Goal: Information Seeking & Learning: Learn about a topic

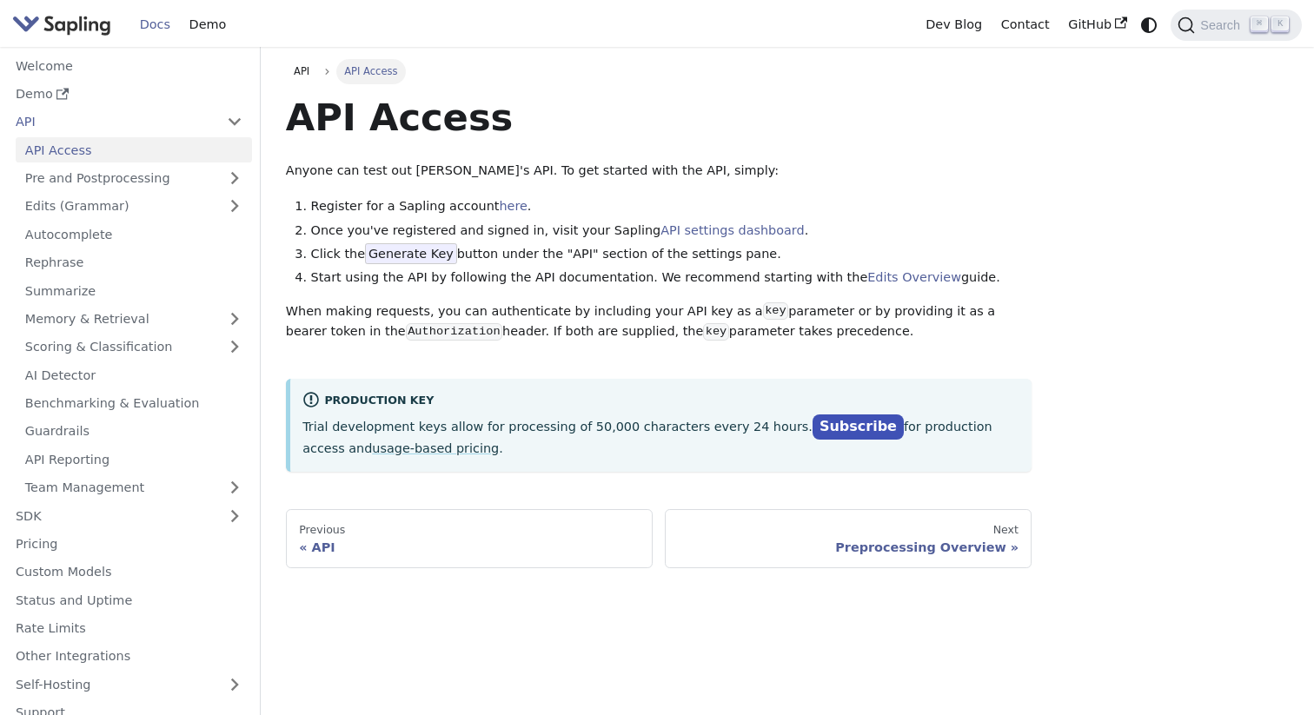
click at [103, 30] on img "Main" at bounding box center [61, 24] width 99 height 25
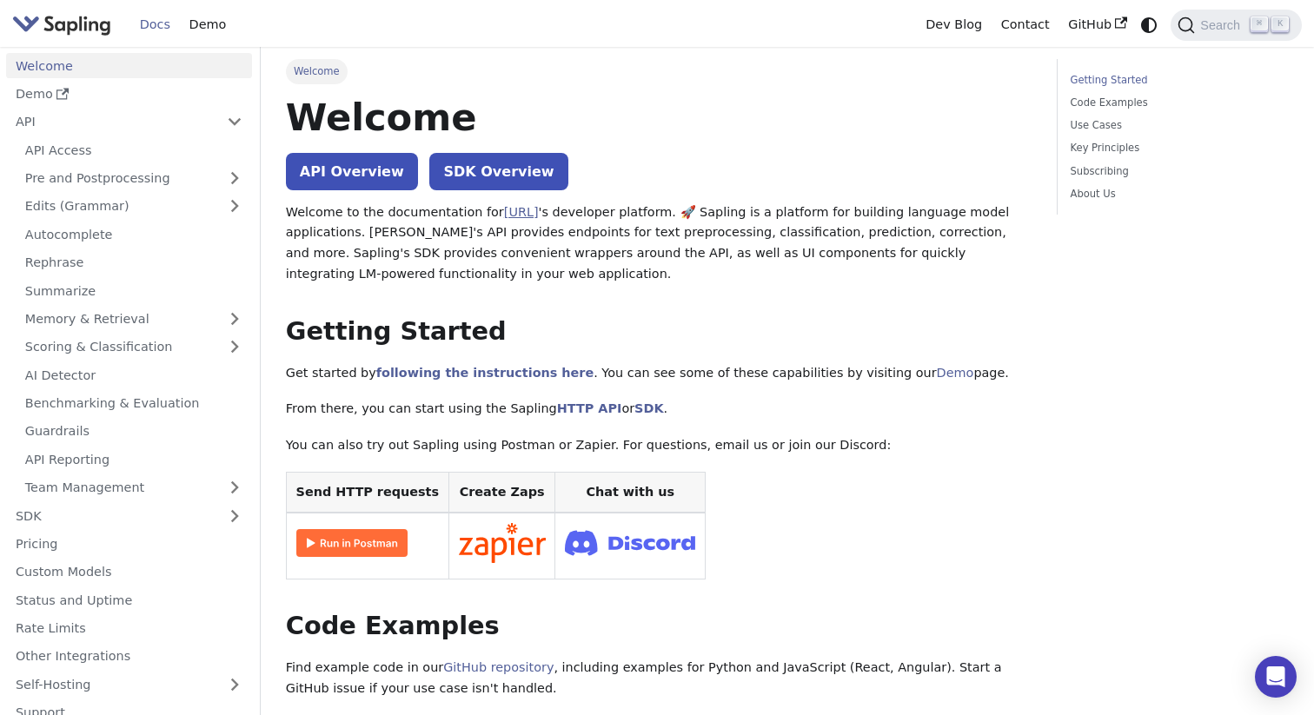
click at [518, 215] on link "[URL]" at bounding box center [521, 212] width 35 height 14
click at [82, 22] on img "Main" at bounding box center [61, 24] width 99 height 25
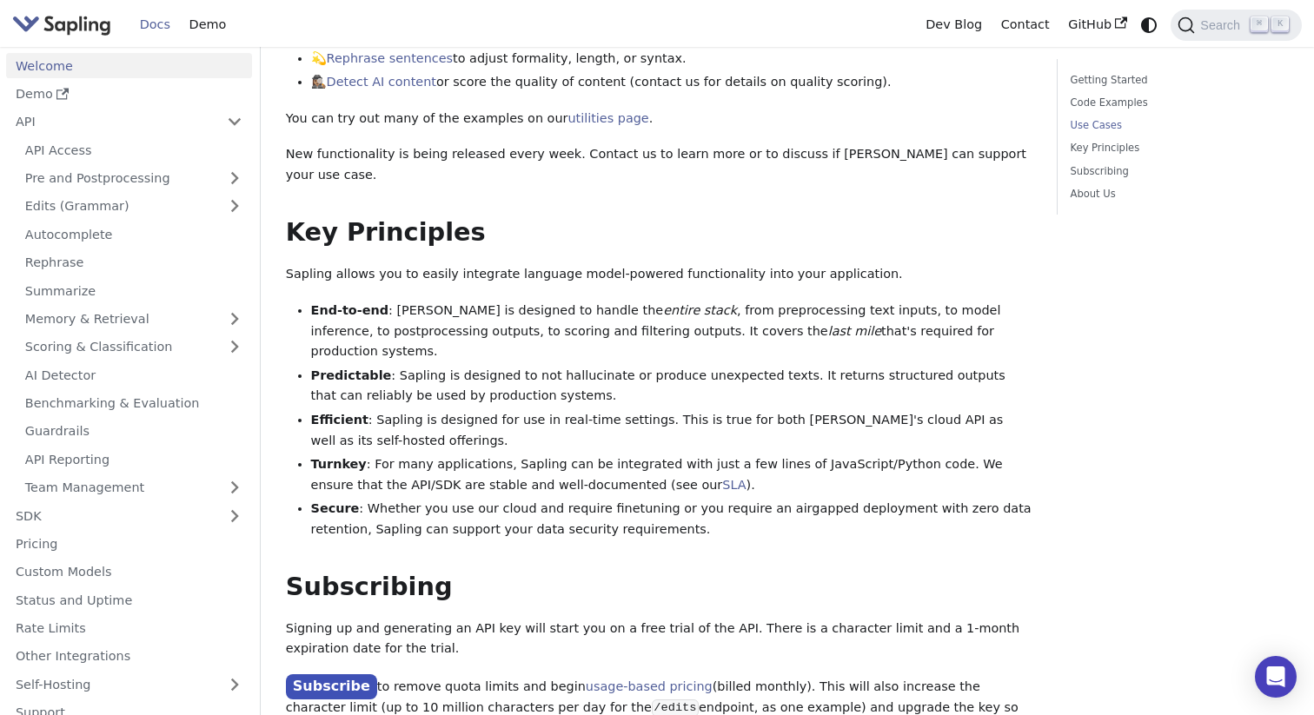
scroll to position [1373, 0]
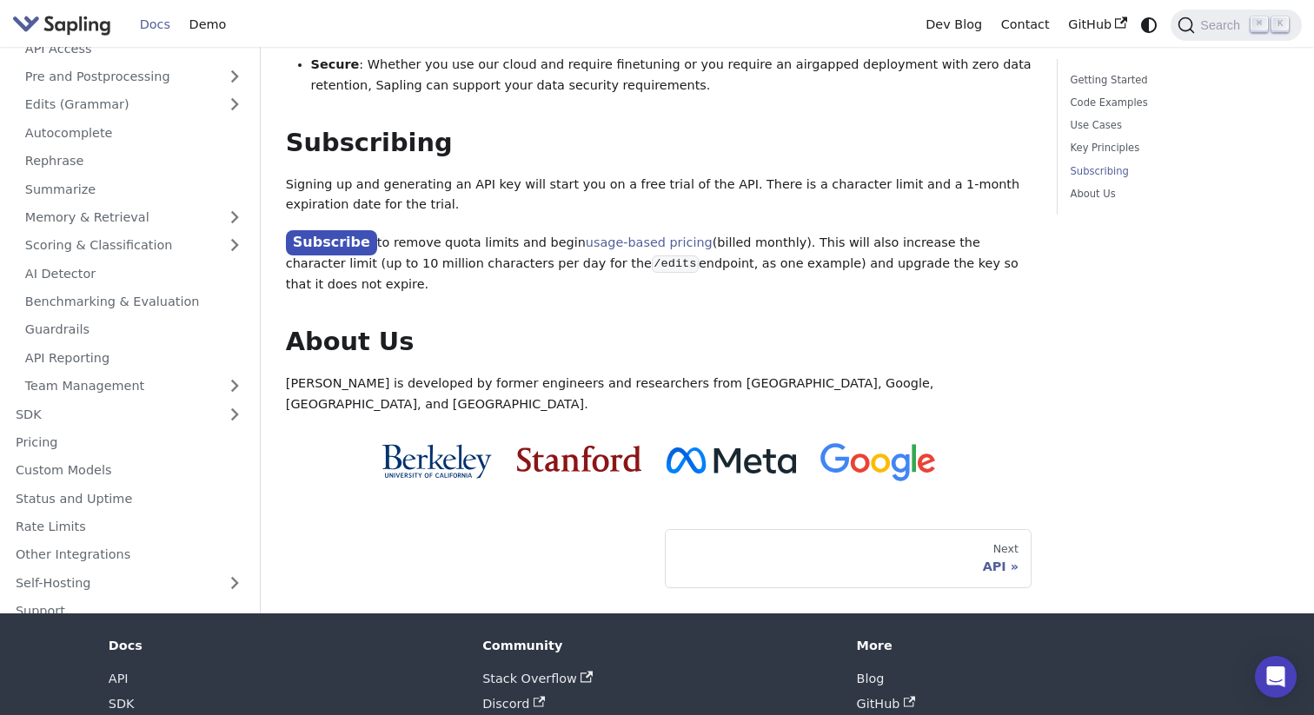
click at [117, 714] on link "LLM Index" at bounding box center [140, 728] width 63 height 14
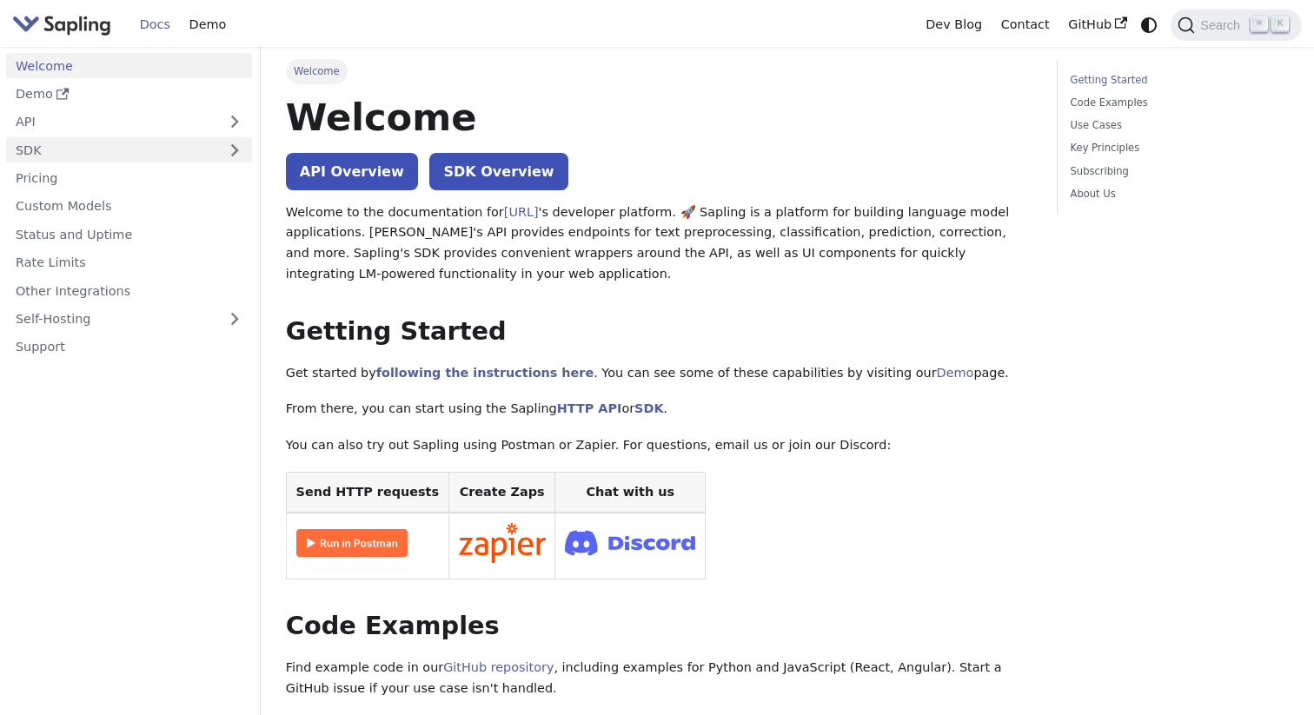
click at [102, 150] on link "SDK" at bounding box center [111, 149] width 211 height 25
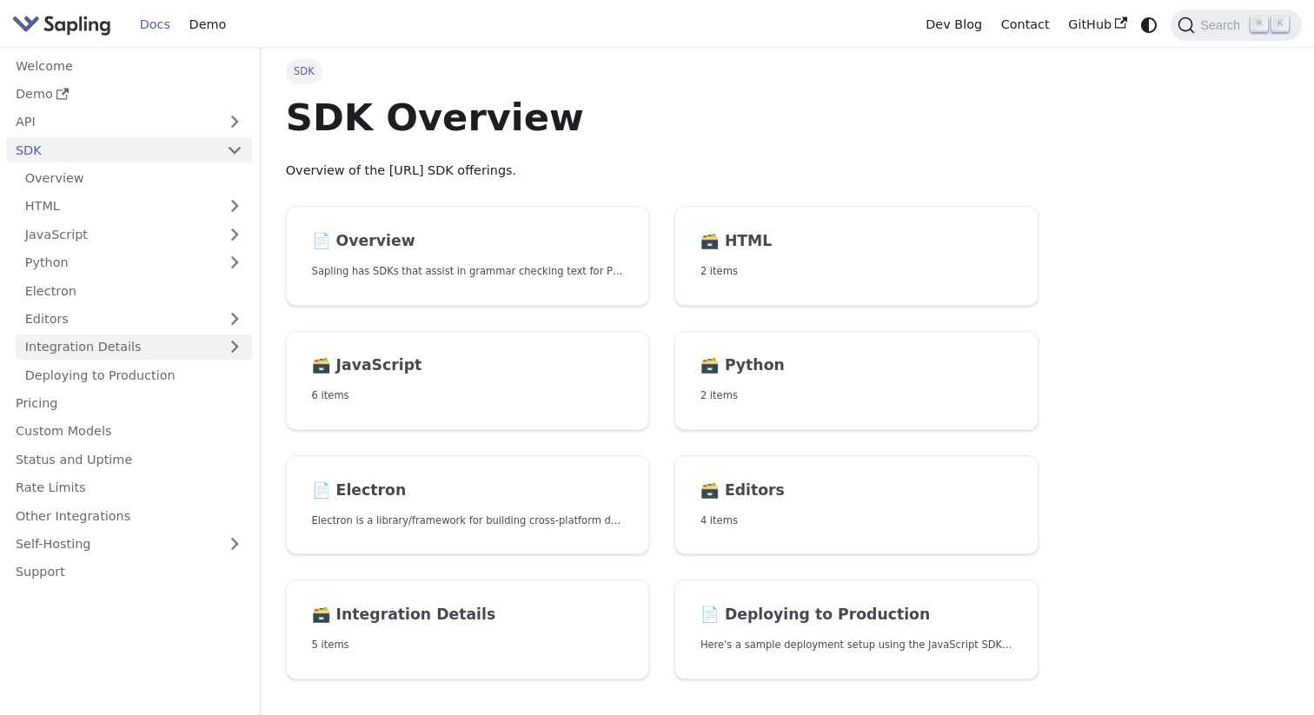
click at [118, 344] on link "Integration Details" at bounding box center [134, 347] width 236 height 25
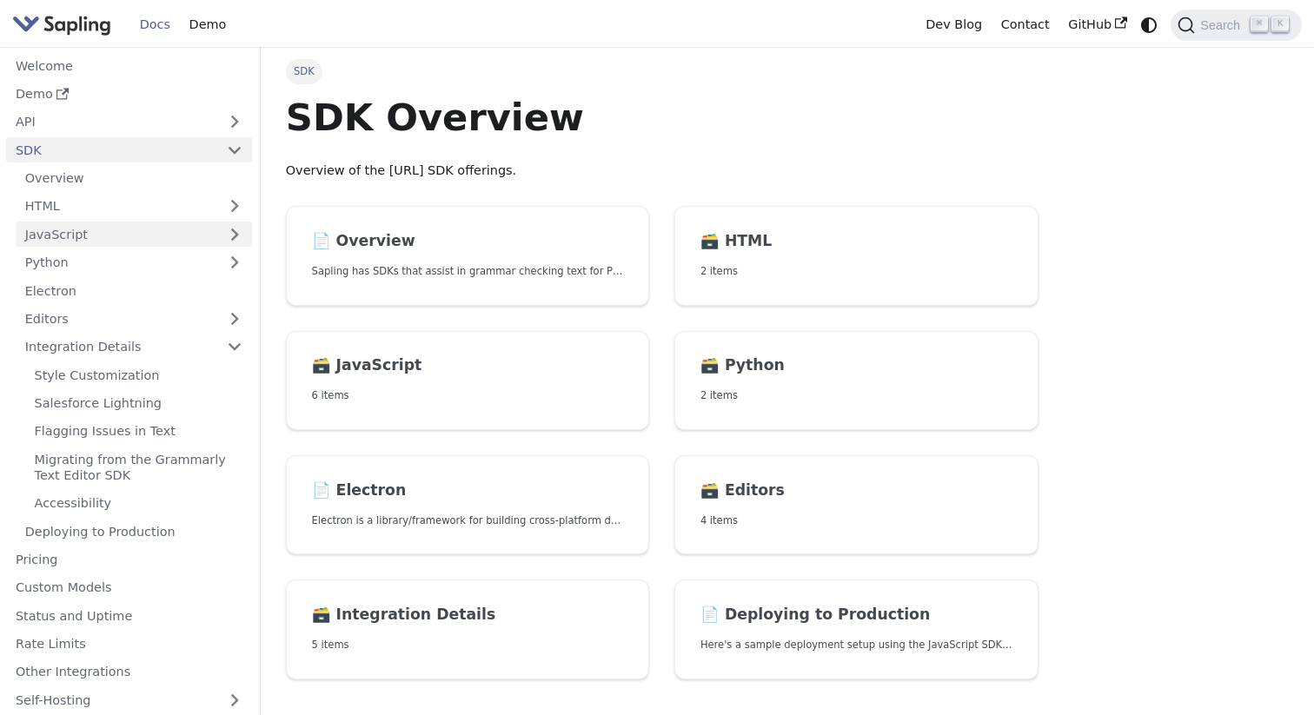
click at [110, 236] on link "JavaScript" at bounding box center [134, 234] width 236 height 25
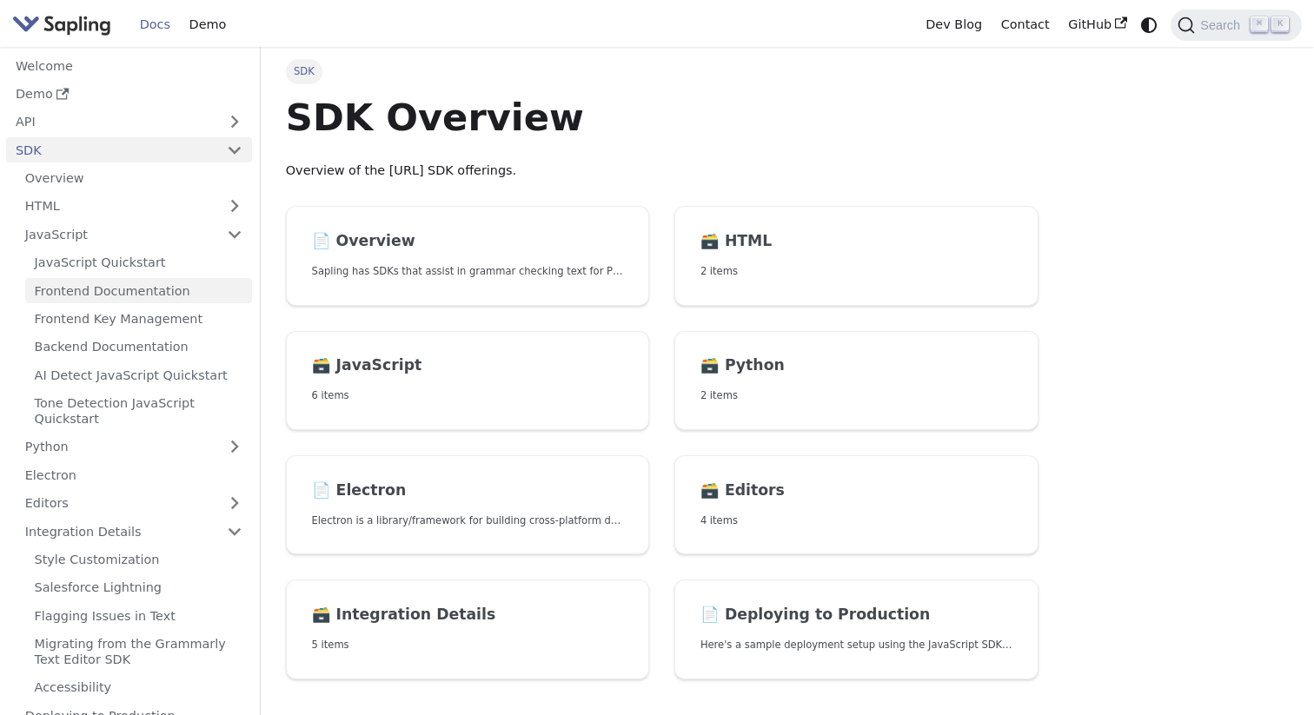
click at [123, 295] on link "Frontend Documentation" at bounding box center [138, 290] width 227 height 25
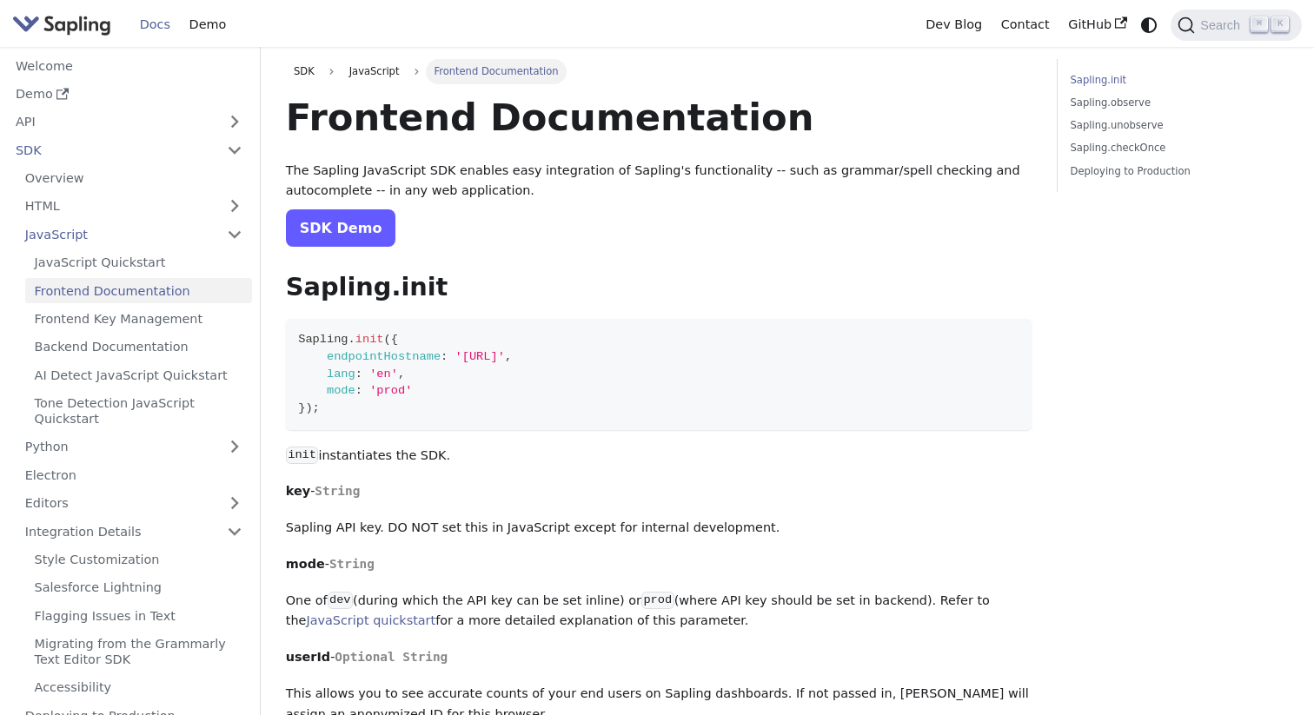
click at [351, 234] on link "SDK Demo" at bounding box center [341, 227] width 110 height 37
click at [638, 333] on code "Sapling . init ( { endpointHostname : 'https://localhost:3000' , lang : 'en' , …" at bounding box center [659, 374] width 747 height 111
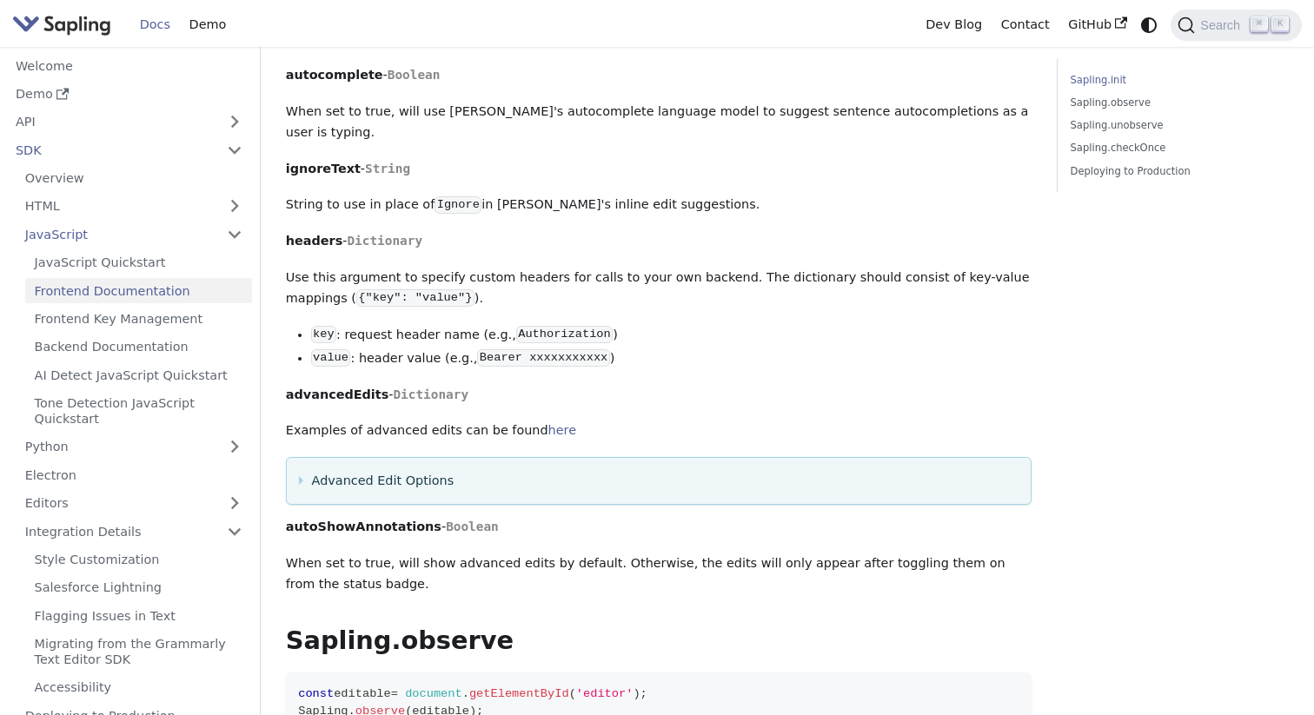
scroll to position [1885, 0]
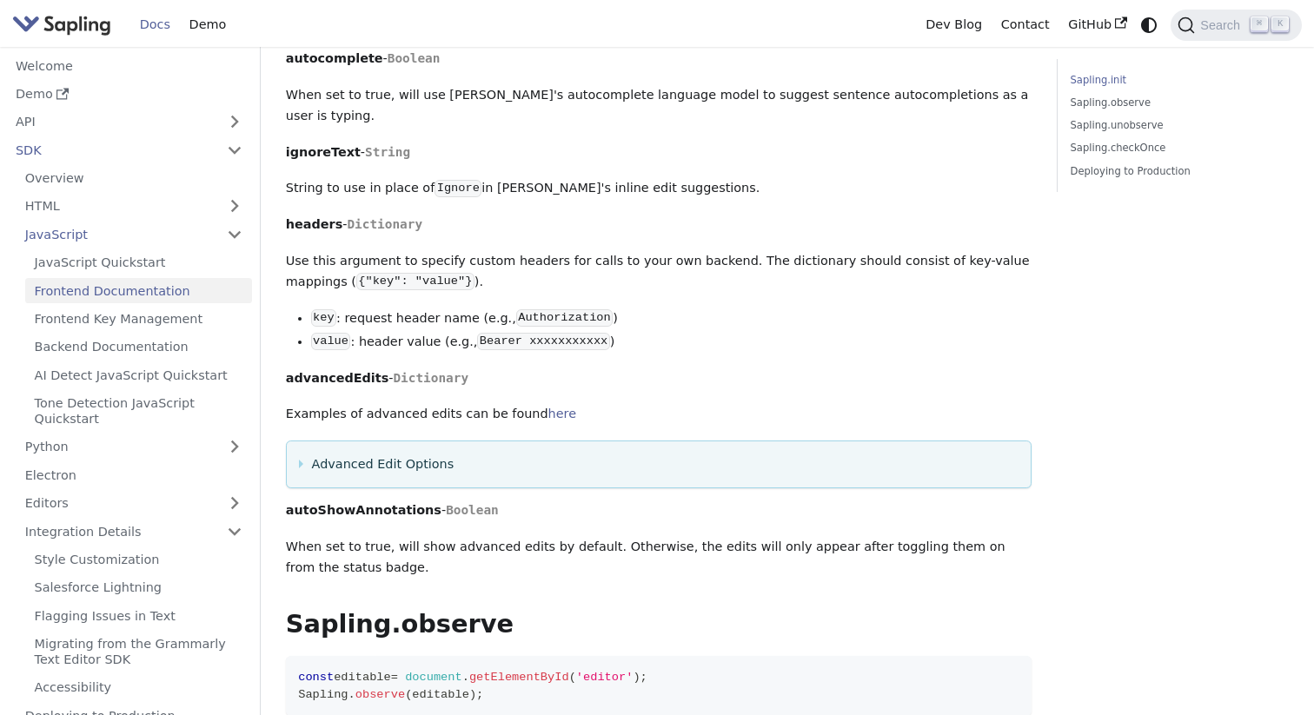
click at [389, 455] on summary "Advanced Edit Options" at bounding box center [659, 465] width 720 height 21
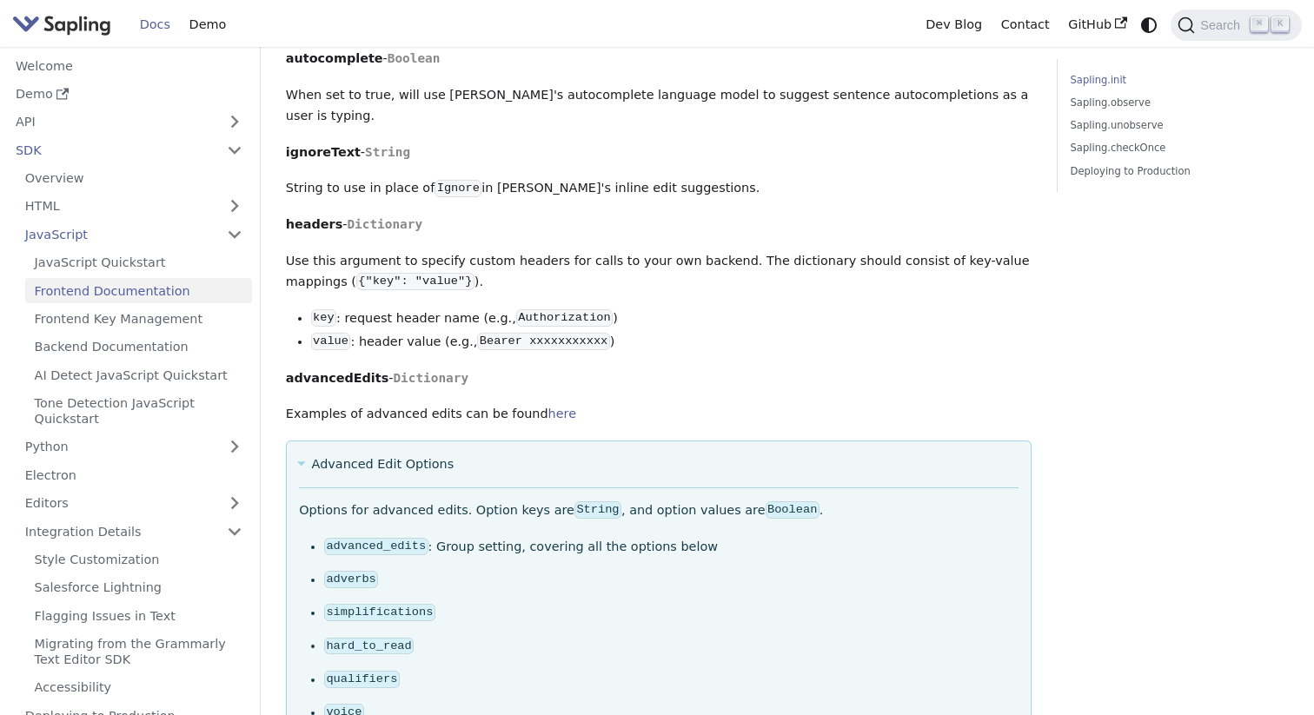
click at [389, 455] on summary "Advanced Edit Options" at bounding box center [659, 465] width 720 height 21
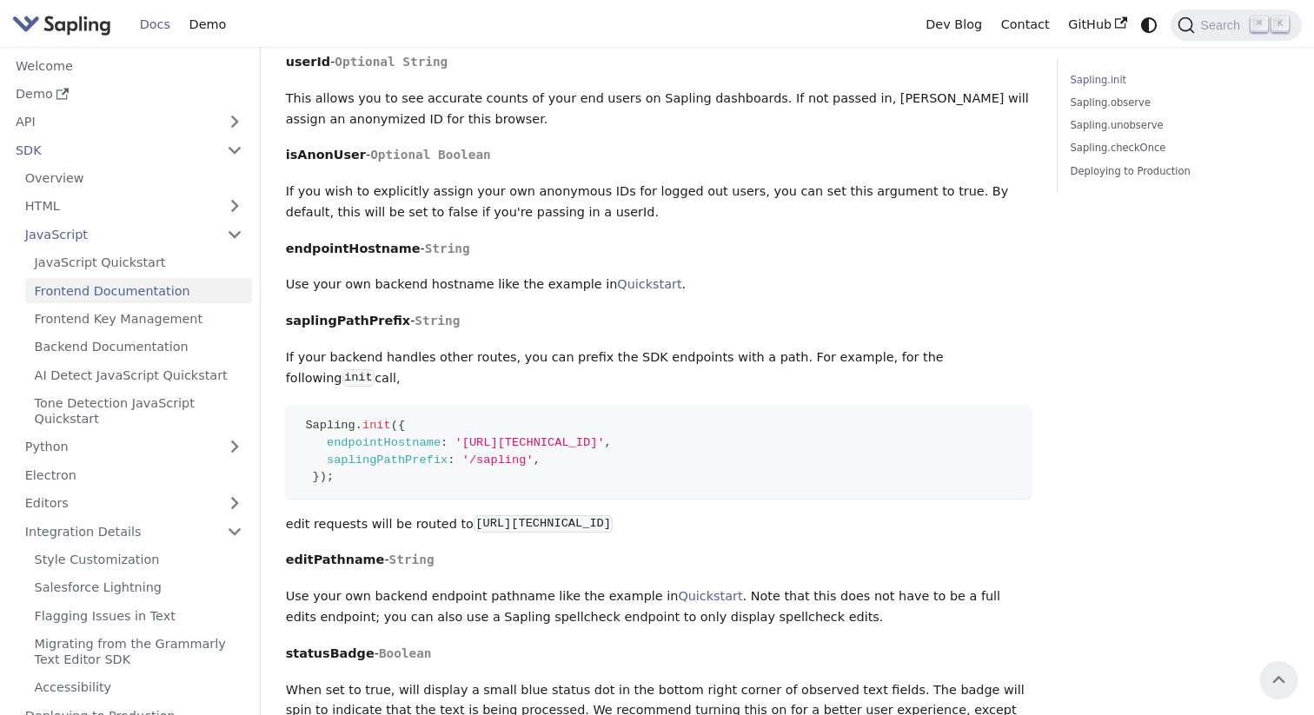
scroll to position [0, 0]
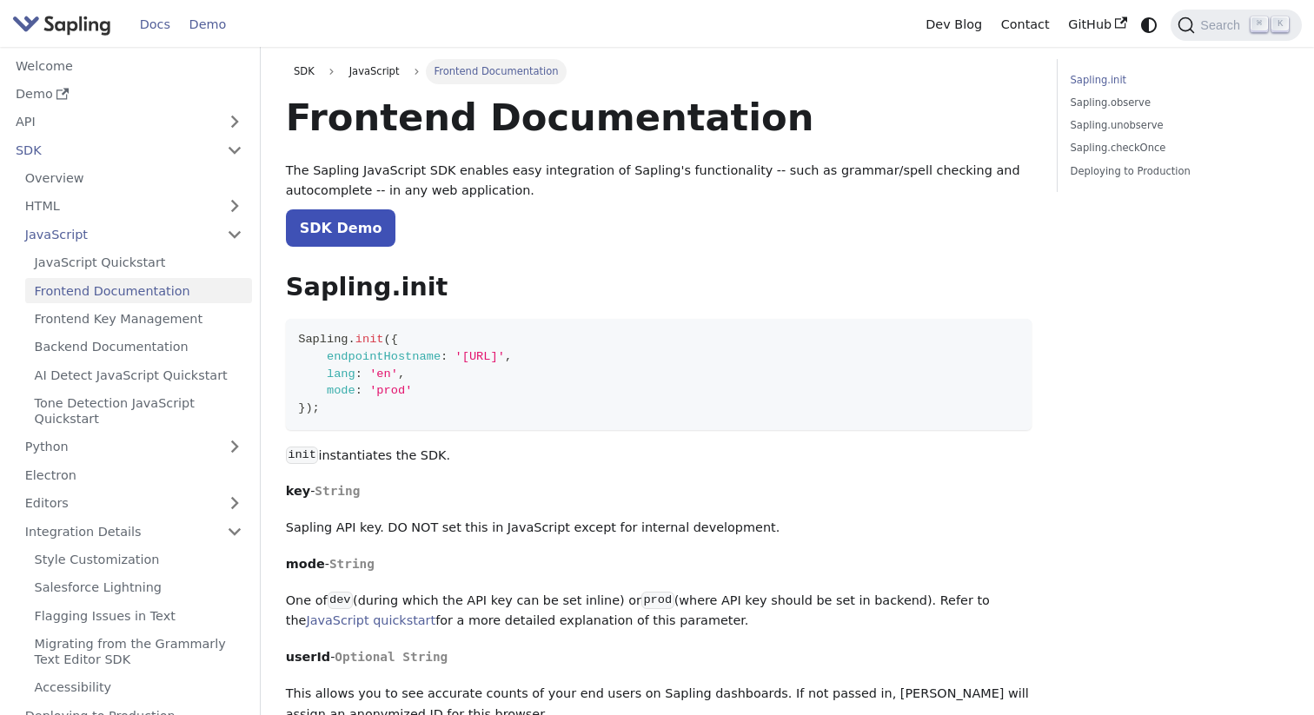
click at [196, 21] on link "Demo" at bounding box center [208, 24] width 56 height 27
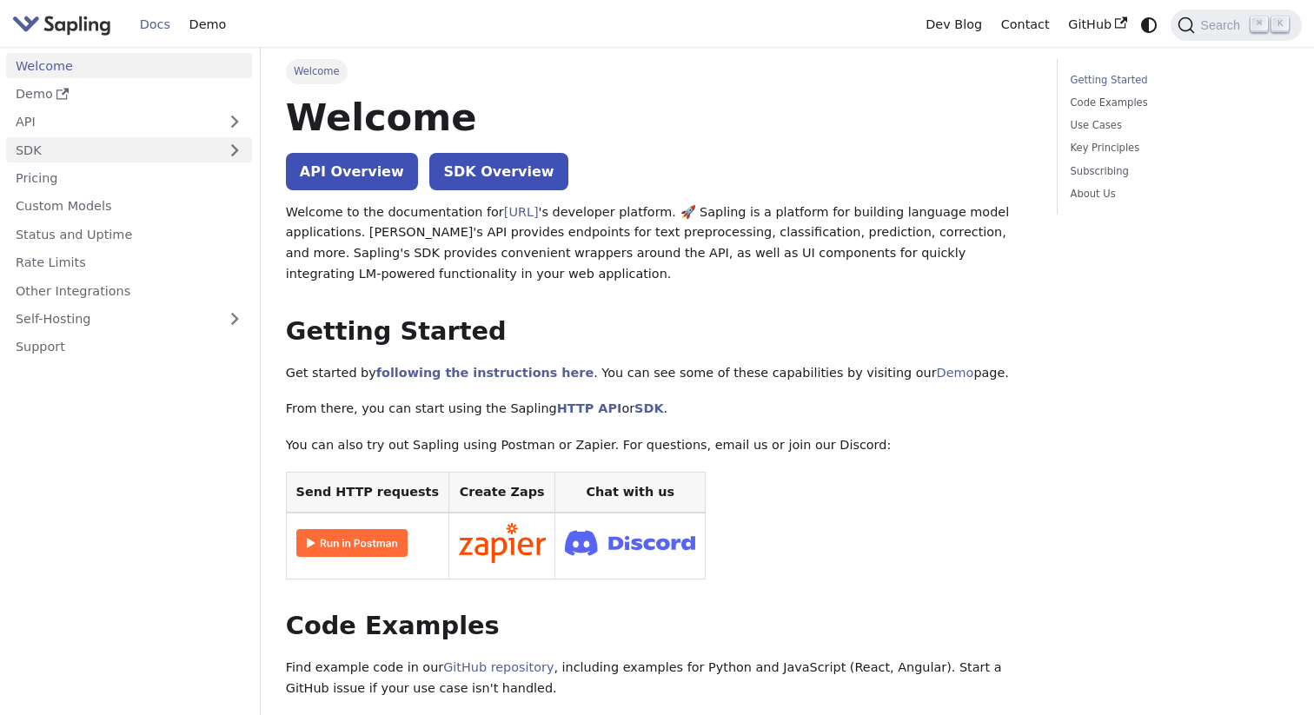
click at [83, 157] on link "SDK" at bounding box center [111, 149] width 211 height 25
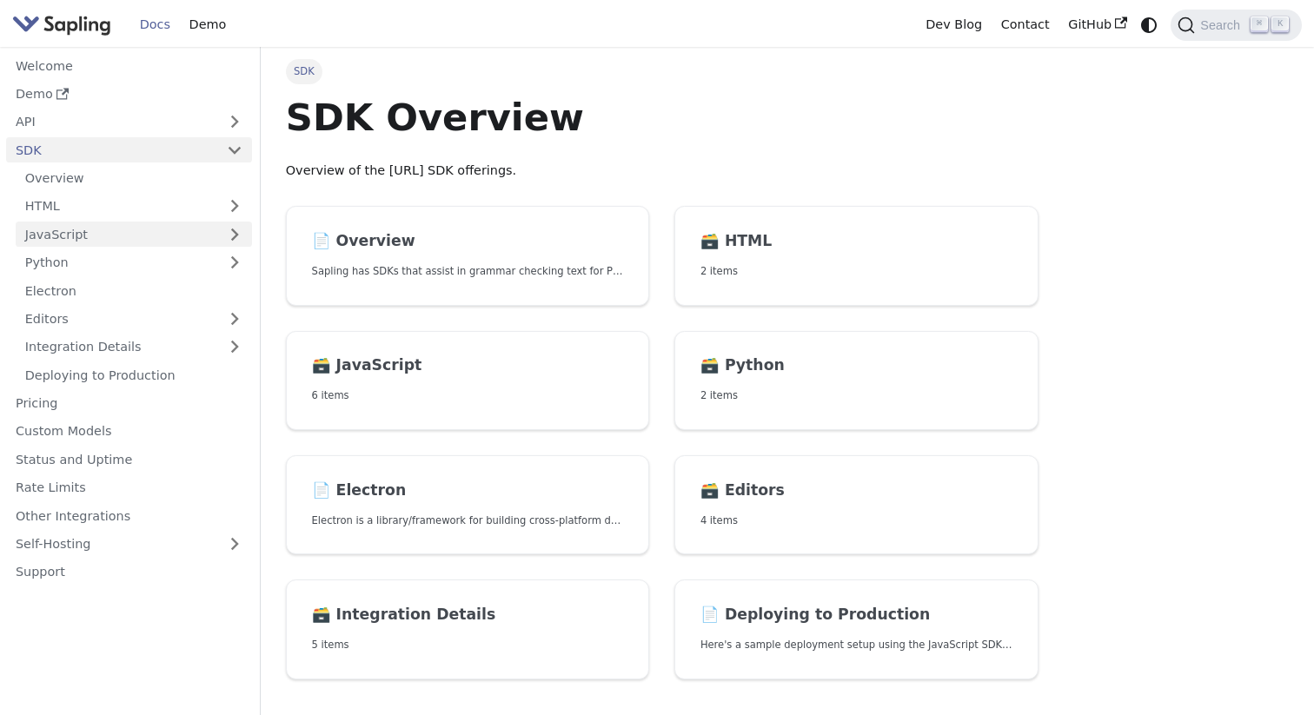
click at [75, 238] on link "JavaScript" at bounding box center [134, 234] width 236 height 25
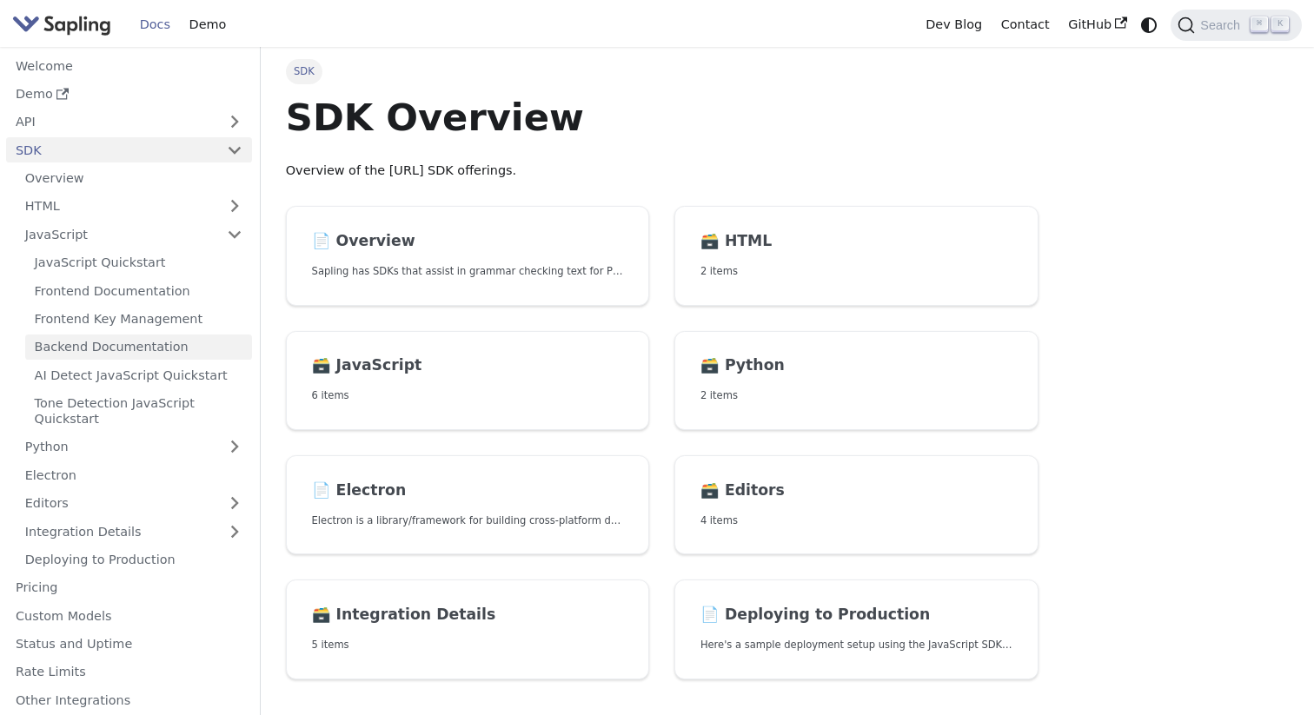
click at [93, 342] on link "Backend Documentation" at bounding box center [138, 347] width 227 height 25
